Goal: Transaction & Acquisition: Purchase product/service

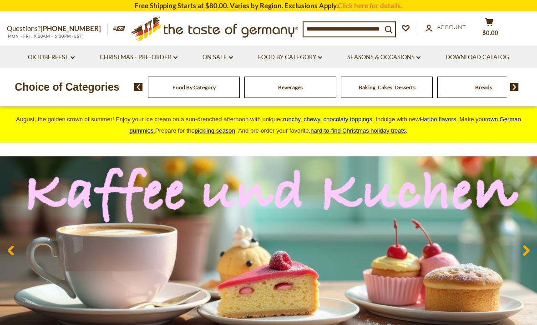
click at [322, 57] on icon at bounding box center [320, 57] width 4 height 3
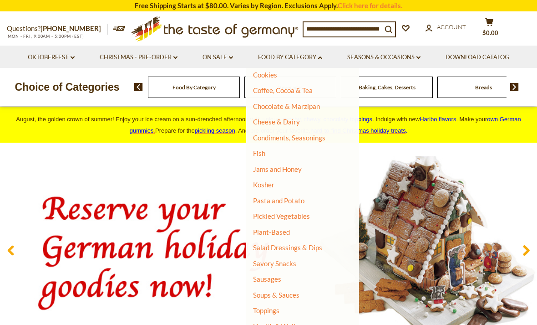
scroll to position [131, 0]
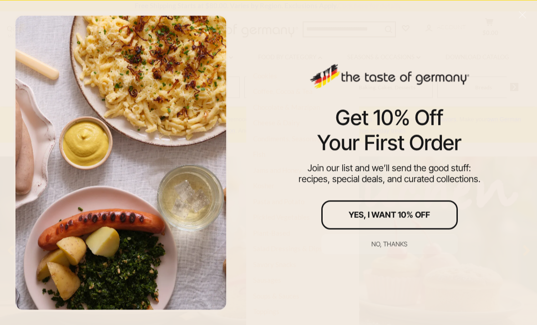
click at [390, 239] on button "No, thanks" at bounding box center [389, 244] width 137 height 20
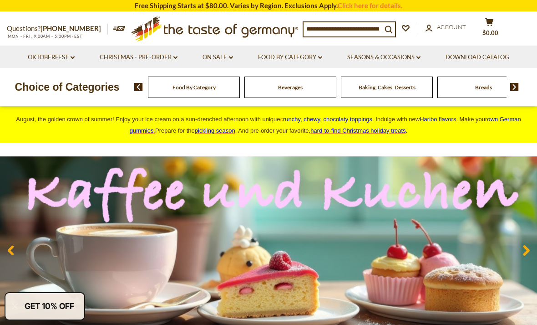
click at [321, 56] on icon at bounding box center [320, 57] width 4 height 3
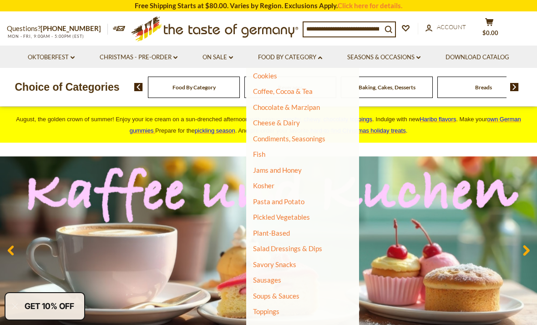
click at [268, 275] on link "Sausages" at bounding box center [267, 279] width 28 height 8
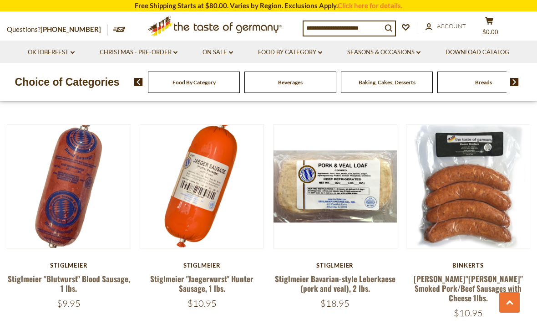
scroll to position [1529, 0]
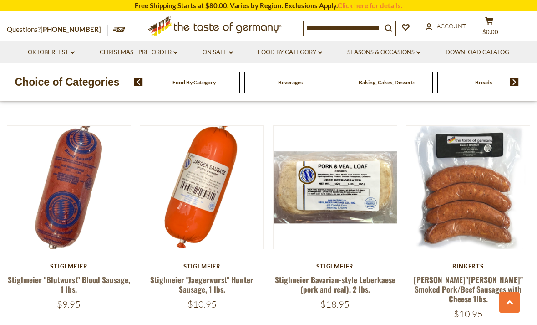
click at [433, 274] on link "[PERSON_NAME]"[PERSON_NAME]" Smoked Pork/Beef Sausages with Cheese 1lbs." at bounding box center [468, 289] width 109 height 31
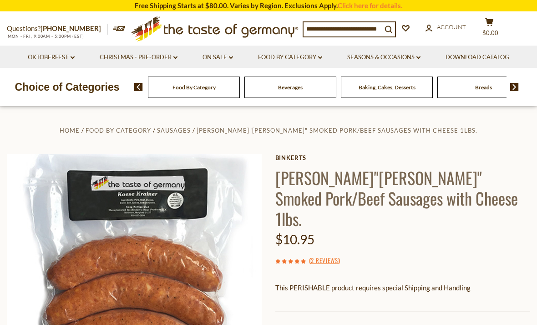
click at [507, 137] on div "Home Food By Category Sausages Binkert's"Käse Krainer" Smoked Pork/Beef Sausage…" at bounding box center [268, 293] width 537 height 339
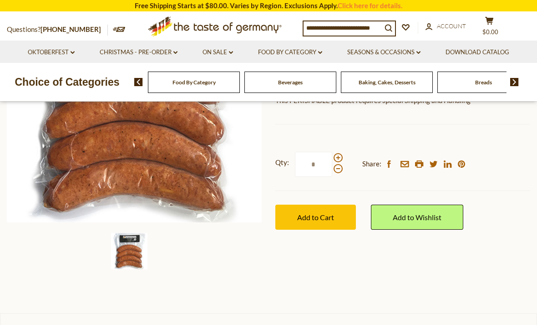
scroll to position [188, 0]
click at [339, 153] on span at bounding box center [338, 157] width 9 height 9
click at [332, 151] on input "*" at bounding box center [313, 163] width 37 height 25
click at [340, 163] on span at bounding box center [338, 167] width 9 height 9
click at [332, 151] on input "*" at bounding box center [313, 163] width 37 height 25
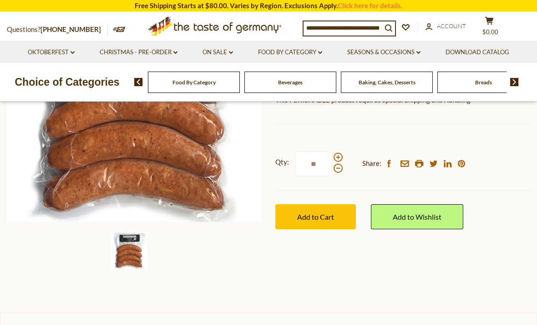
type input "*"
click at [302, 212] on span "Add to Cart" at bounding box center [315, 216] width 37 height 9
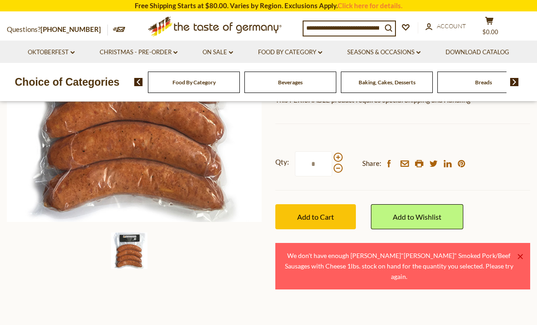
click at [339, 163] on span at bounding box center [338, 167] width 9 height 9
click at [332, 153] on input "*" at bounding box center [313, 163] width 37 height 25
type input "*"
click at [300, 212] on span "Add to Cart" at bounding box center [315, 216] width 37 height 9
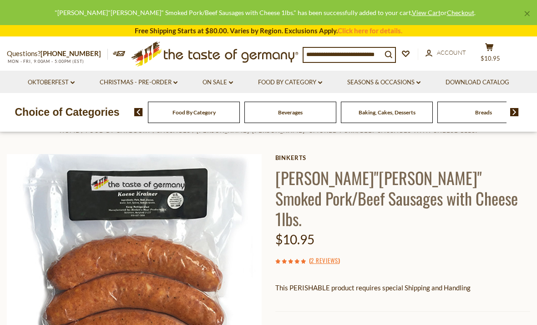
scroll to position [0, 0]
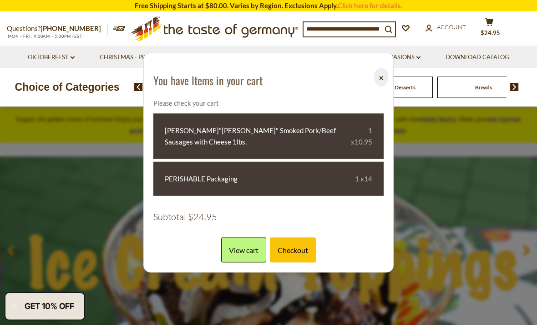
click at [379, 80] on button "⨉" at bounding box center [381, 77] width 14 height 19
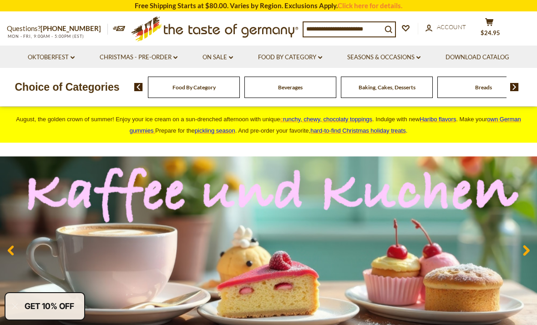
click at [321, 57] on icon at bounding box center [320, 57] width 4 height 3
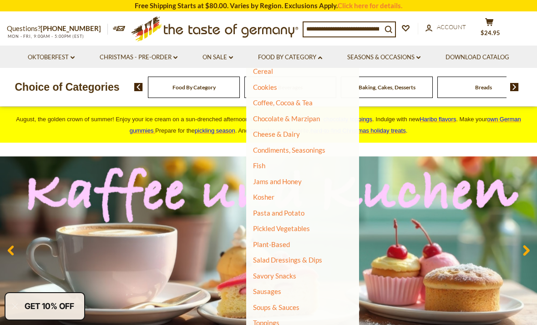
scroll to position [125, 0]
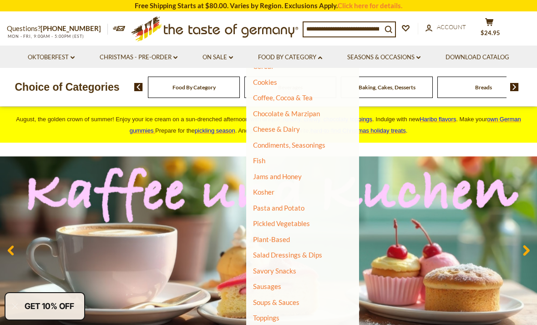
click at [264, 282] on link "Sausages" at bounding box center [267, 286] width 28 height 8
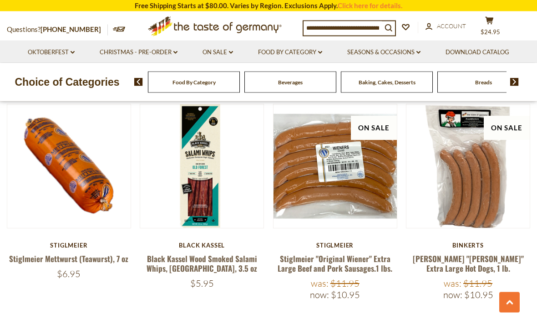
scroll to position [1122, 0]
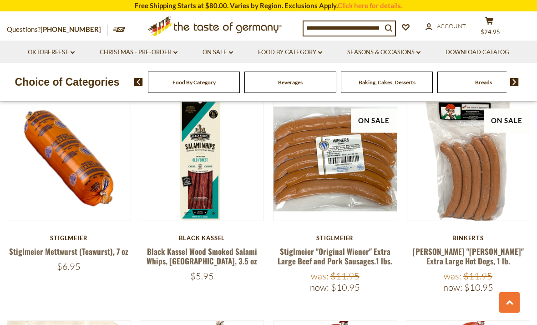
click at [303, 245] on link "Stiglmeier "Original Wiener" Extra Large Beef and Pork Sausages.1 lbs." at bounding box center [335, 255] width 115 height 21
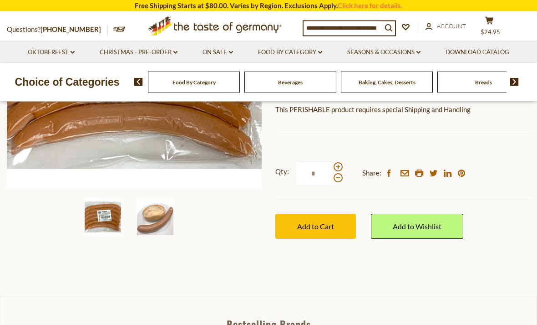
scroll to position [221, 0]
click at [310, 222] on span "Add to Cart" at bounding box center [315, 226] width 37 height 9
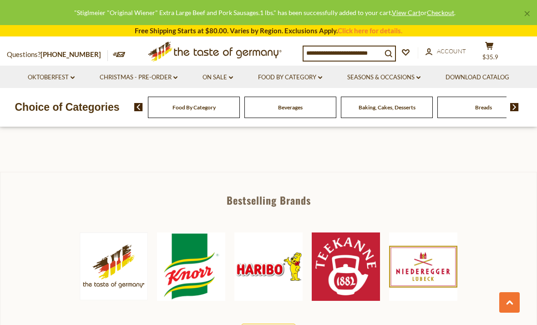
scroll to position [363, 0]
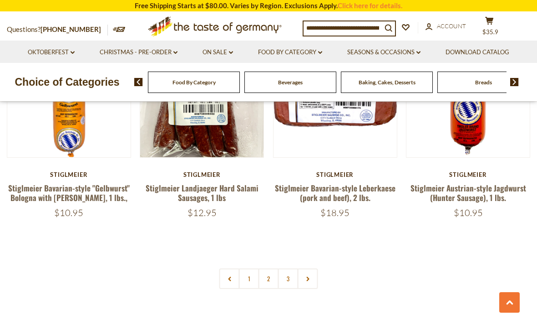
scroll to position [2064, 0]
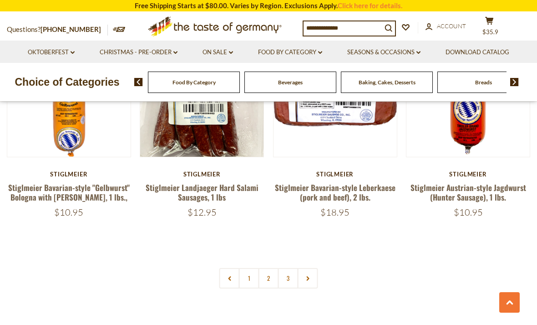
click at [270, 268] on link "2" at bounding box center [269, 278] width 20 height 20
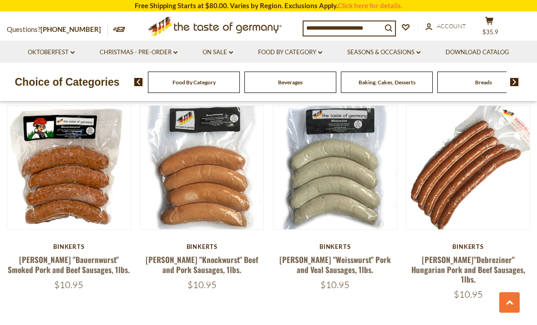
scroll to position [899, 0]
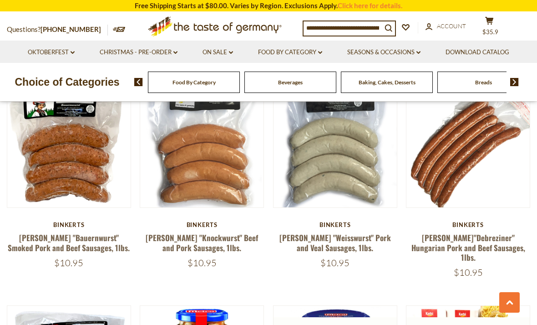
click at [489, 232] on link "[PERSON_NAME]"Debreziner" Hungarian Pork and Beef Sausages, 1lbs." at bounding box center [469, 247] width 114 height 31
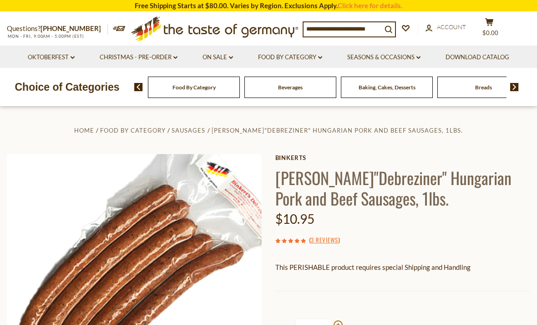
click at [509, 134] on ul "Home Food By Category Sausages Binkert's"Debreziner" Hungarian Pork and Beef Sa…" at bounding box center [269, 129] width 524 height 11
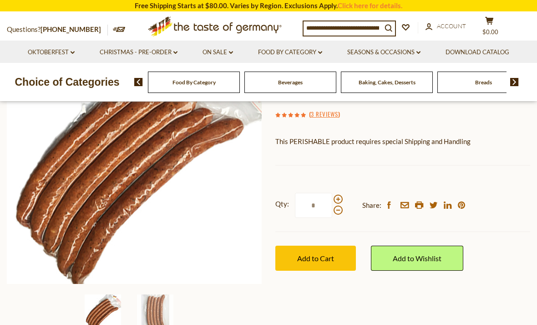
scroll to position [120, 0]
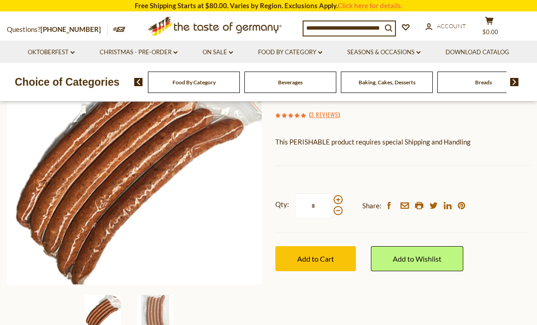
click at [310, 254] on span "Add to Cart" at bounding box center [315, 258] width 37 height 9
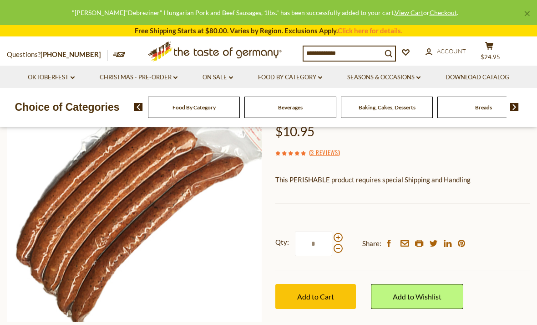
scroll to position [84, 0]
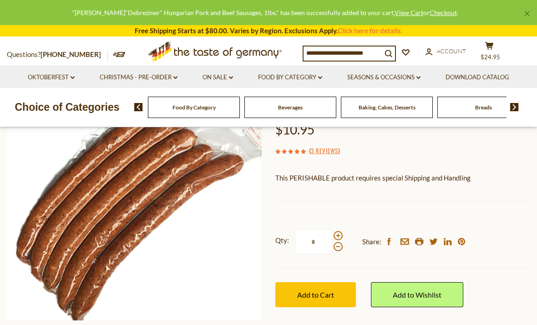
click at [340, 233] on span at bounding box center [338, 235] width 9 height 9
click at [332, 233] on input "*" at bounding box center [313, 241] width 37 height 25
click at [498, 151] on div "( 3 Reviews )" at bounding box center [402, 150] width 255 height 11
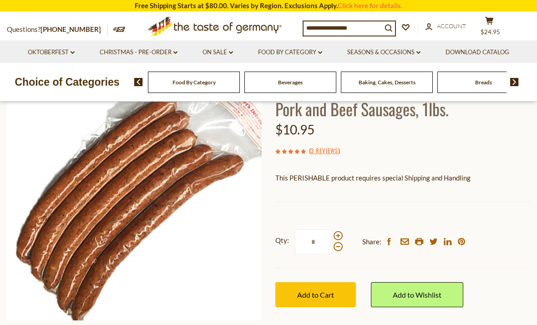
click at [339, 246] on span at bounding box center [338, 246] width 9 height 9
click at [332, 246] on input "*" at bounding box center [313, 241] width 37 height 25
type input "*"
click at [310, 293] on span "Add to Cart" at bounding box center [315, 294] width 37 height 9
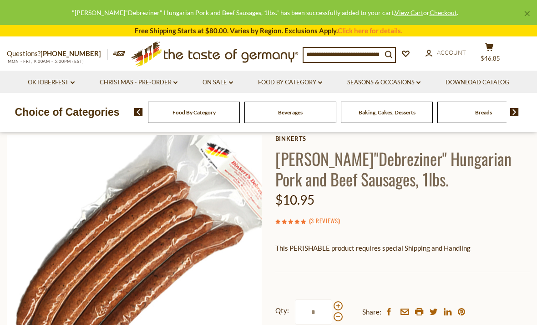
scroll to position [15, 0]
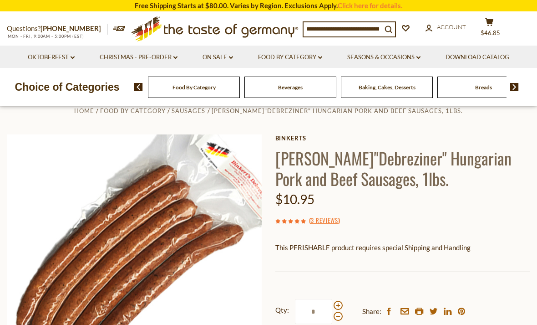
click at [489, 50] on li "Download Catalog" at bounding box center [477, 57] width 87 height 22
click at [491, 21] on icon at bounding box center [489, 22] width 8 height 8
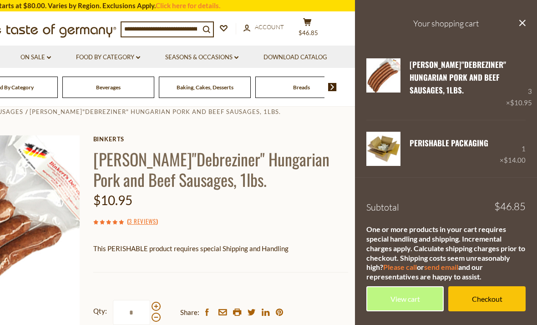
scroll to position [0, 0]
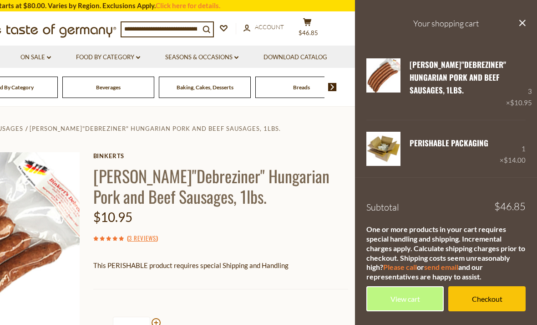
click at [524, 22] on icon "close" at bounding box center [522, 23] width 7 height 7
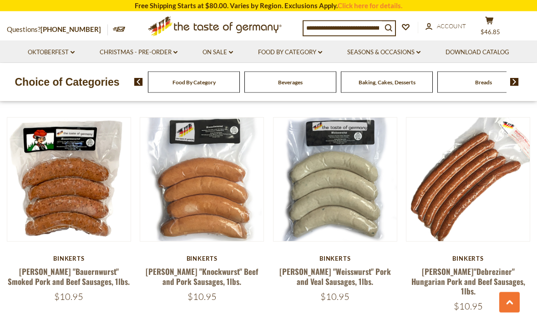
scroll to position [832, 0]
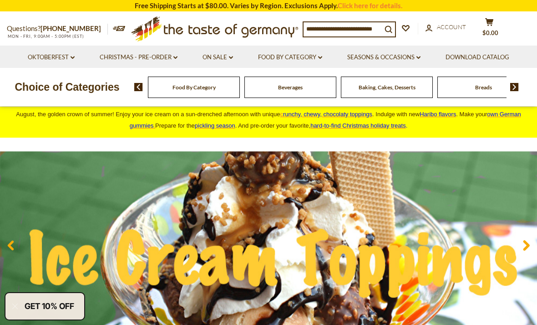
click at [319, 58] on link "Food By Category dropdown_arrow" at bounding box center [290, 57] width 64 height 10
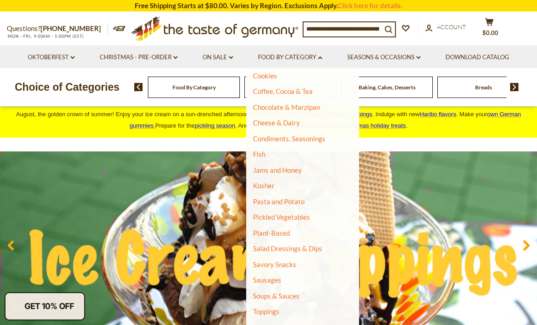
scroll to position [131, 0]
click at [269, 275] on link "Sausages" at bounding box center [267, 279] width 28 height 8
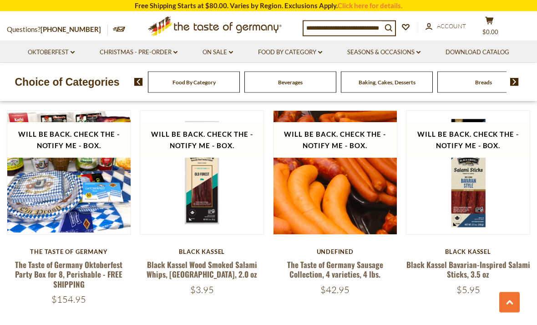
scroll to position [1316, 0]
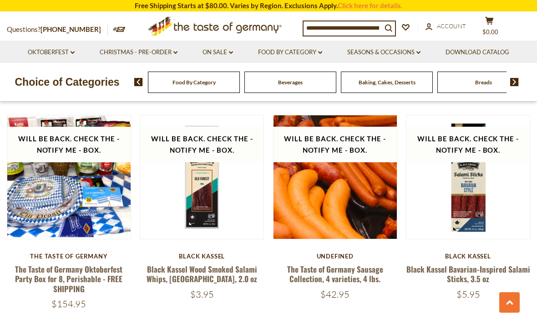
click at [305, 263] on link "The Taste of Germany Sausage Collection, 4 varieties, 4 lbs." at bounding box center [335, 273] width 96 height 21
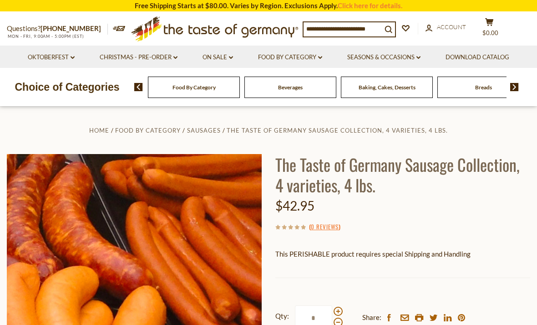
click at [510, 129] on ul "Home Food By Category Sausages The Taste of Germany Sausage Collection, 4 varie…" at bounding box center [269, 129] width 524 height 11
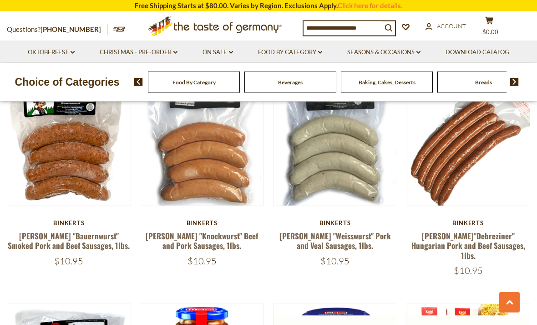
scroll to position [906, 0]
click at [67, 230] on link "Binkert's "Bauernwurst" Smoked Pork and Beef Sausages, 1lbs." at bounding box center [69, 240] width 122 height 21
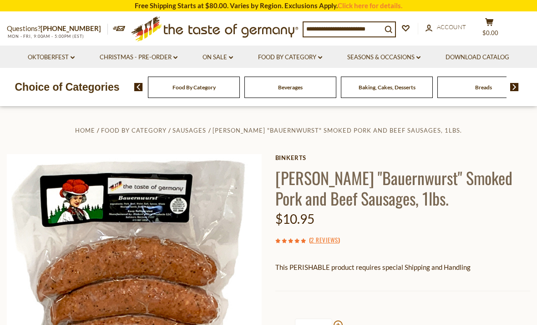
click at [510, 135] on div "Home Food By Category Sausages Binkert's "Bauernwurst" Smoked Pork and Beef Sau…" at bounding box center [268, 293] width 537 height 339
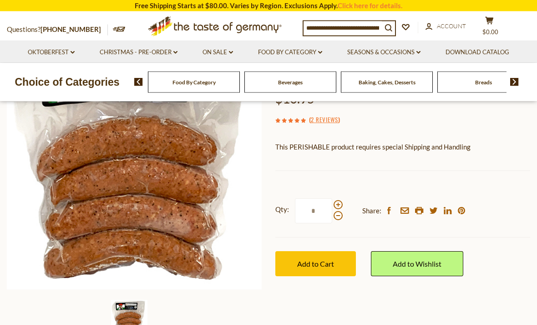
scroll to position [120, 0]
click at [299, 263] on span "Add to Cart" at bounding box center [315, 263] width 37 height 9
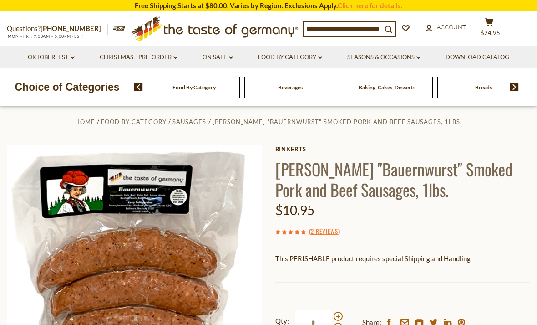
scroll to position [0, 0]
